Goal: Task Accomplishment & Management: Use online tool/utility

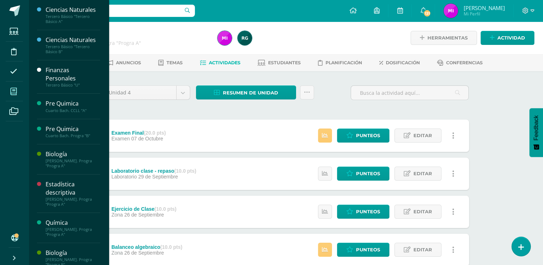
drag, startPoint x: 0, startPoint y: 0, endPoint x: 12, endPoint y: 95, distance: 96.3
click at [12, 95] on span at bounding box center [14, 91] width 16 height 16
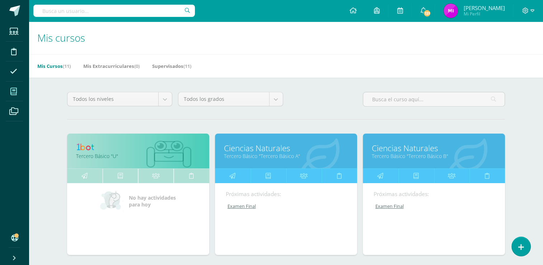
click at [326, 103] on div "Todos los niveles Todos los niveles Preprimaria Bach. Dibujo Básico Bach. CCLL …" at bounding box center [286, 102] width 444 height 20
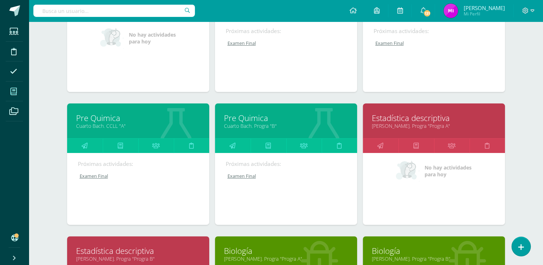
scroll to position [172, 0]
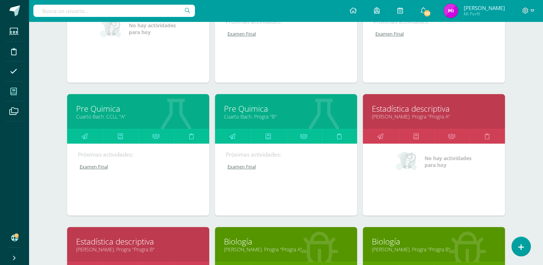
click at [92, 108] on link "Pre Quimica" at bounding box center [138, 108] width 124 height 11
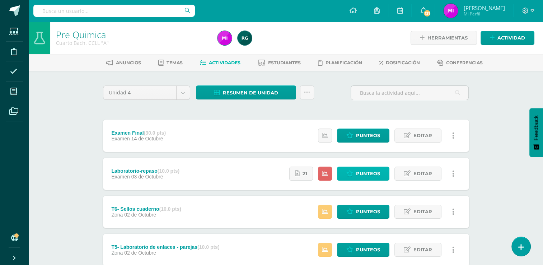
click at [371, 173] on span "Punteos" at bounding box center [368, 173] width 24 height 13
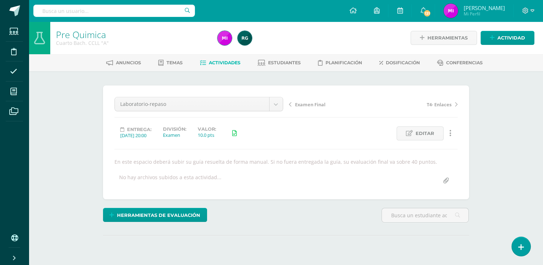
click at [506, 144] on div "Pre Quimica Cuarto [PERSON_NAME]. CCLL "A" Herramientas Detalle de asistencias …" at bounding box center [286, 157] width 514 height 270
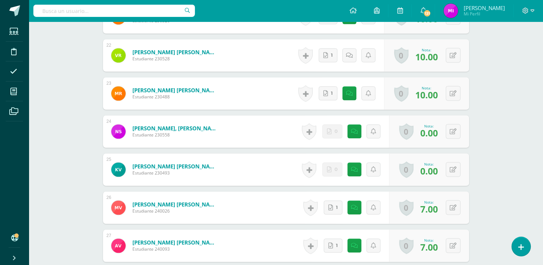
scroll to position [1016, 0]
click at [352, 132] on icon at bounding box center [354, 131] width 7 height 6
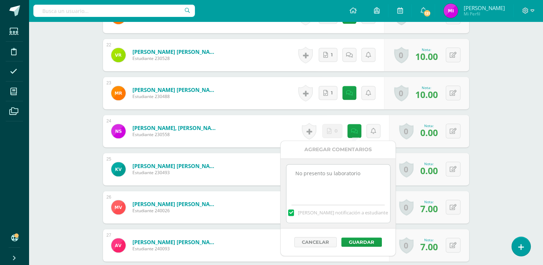
click at [369, 172] on textarea "No presento su laboratorio" at bounding box center [338, 182] width 104 height 36
type textarea "No presento su laboratorio Presento fuera de tiempo, la sección de enlaces no l…"
click at [362, 243] on button "Guardar" at bounding box center [361, 241] width 41 height 9
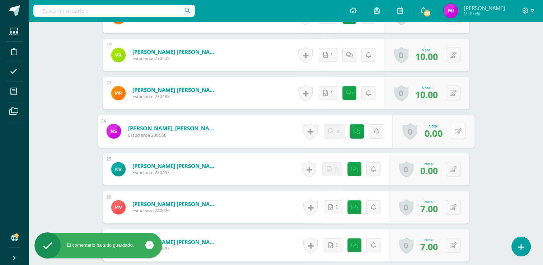
click at [455, 132] on icon at bounding box center [457, 131] width 7 height 6
type input "4"
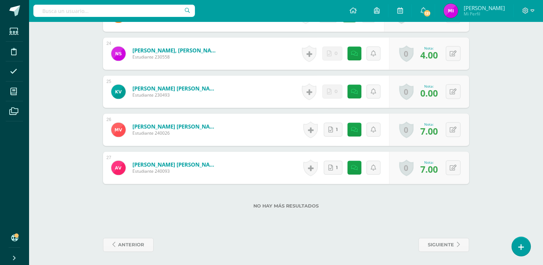
scroll to position [1095, 0]
